Goal: Find contact information: Find contact information

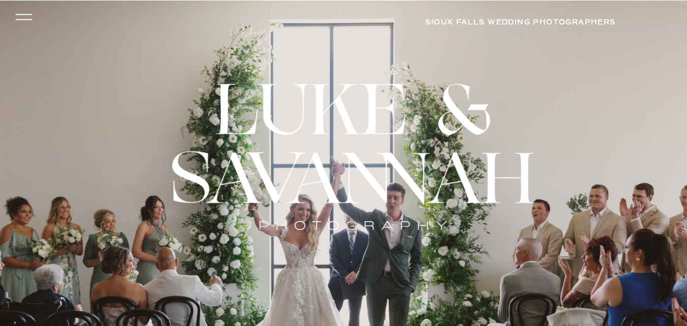
click at [21, 15] on icon at bounding box center [23, 14] width 17 height 1
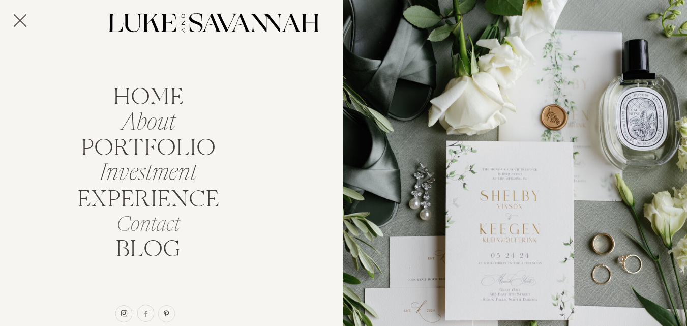
click at [155, 229] on nav "Contact" at bounding box center [147, 222] width 121 height 19
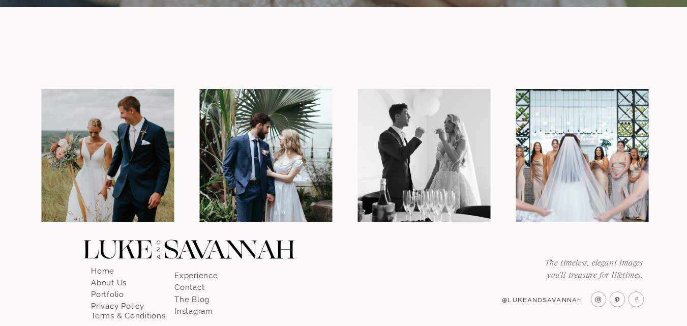
scroll to position [1215, 0]
